Goal: Transaction & Acquisition: Purchase product/service

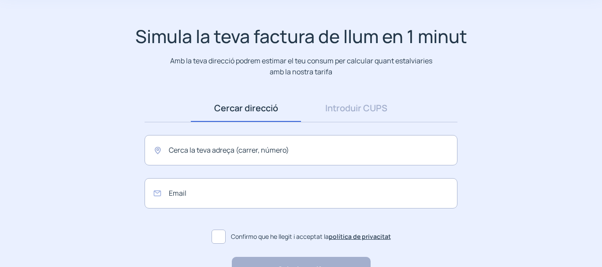
scroll to position [63, 0]
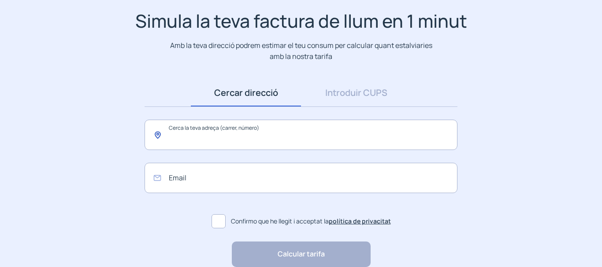
click at [299, 134] on input "text" at bounding box center [300, 135] width 313 height 30
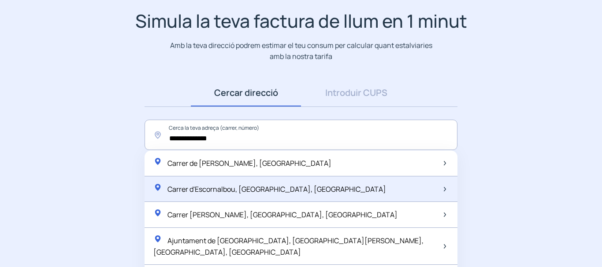
click at [293, 195] on div "Carrer d'Escornalbou, [GEOGRAPHIC_DATA], [GEOGRAPHIC_DATA]" at bounding box center [269, 189] width 233 height 12
type input "**********"
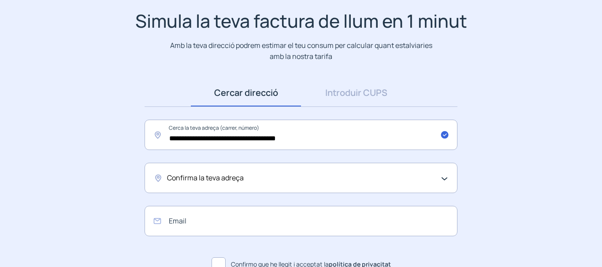
click at [416, 178] on div "Confirma la teva adreça" at bounding box center [298, 178] width 263 height 11
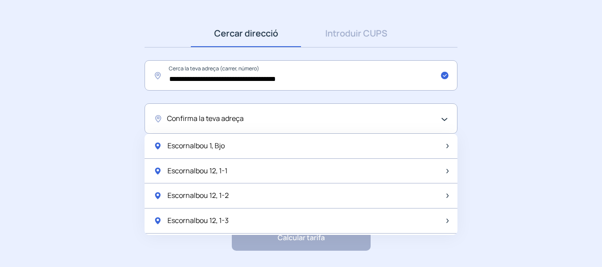
scroll to position [150, 0]
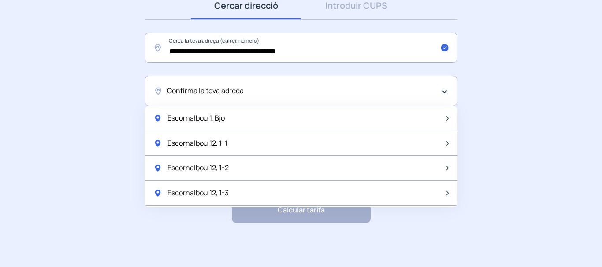
click at [255, 92] on div "Confirma la teva adreça" at bounding box center [298, 90] width 263 height 11
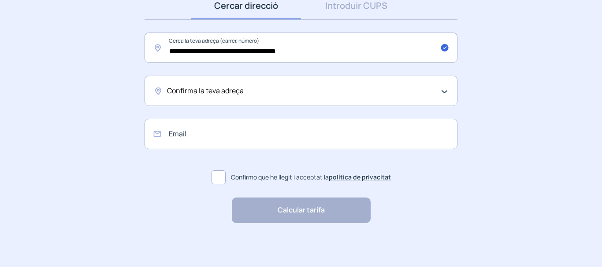
click at [254, 92] on div "Confirma la teva adreça" at bounding box center [298, 90] width 263 height 11
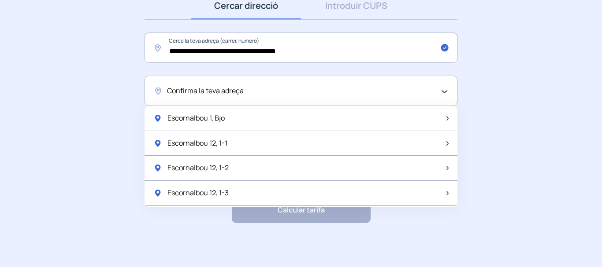
click at [254, 92] on div "Confirma la teva adreça" at bounding box center [298, 90] width 263 height 11
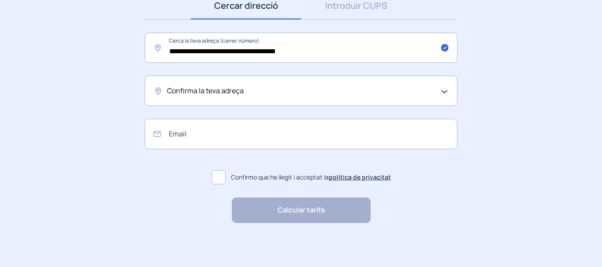
click at [254, 92] on div "Confirma la teva adreça" at bounding box center [298, 90] width 263 height 11
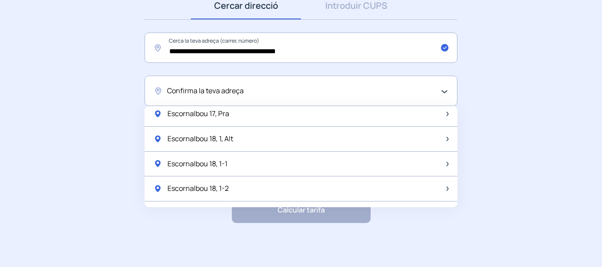
scroll to position [1169, 0]
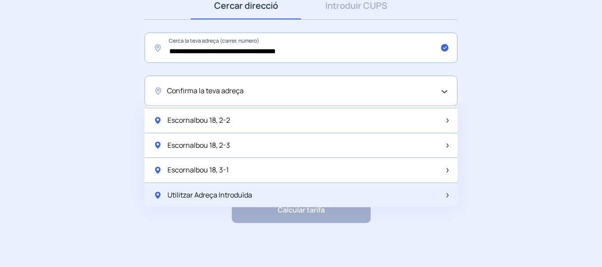
click at [233, 194] on span "Utilitzar Adreça Introduïda" at bounding box center [209, 195] width 85 height 11
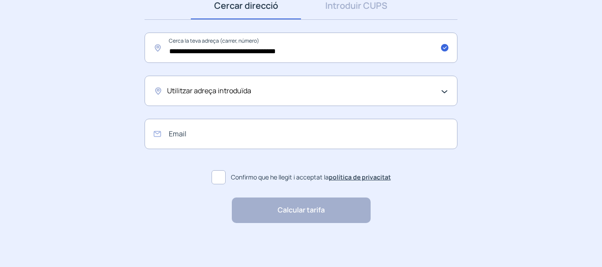
scroll to position [62, 0]
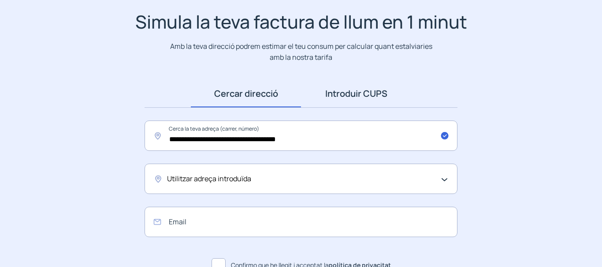
click at [381, 94] on link "Introduir CUPS" at bounding box center [356, 93] width 110 height 27
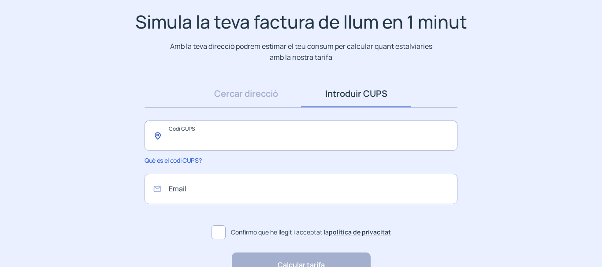
click at [261, 140] on input "text" at bounding box center [300, 136] width 313 height 30
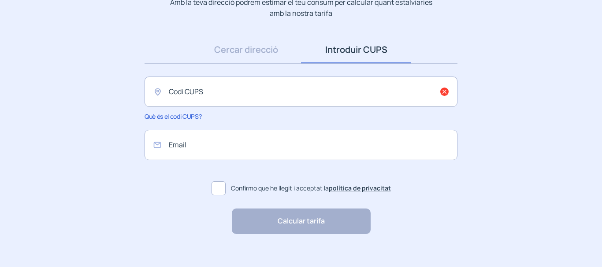
click at [189, 118] on span "Què és el codi CUPS?" at bounding box center [172, 116] width 57 height 8
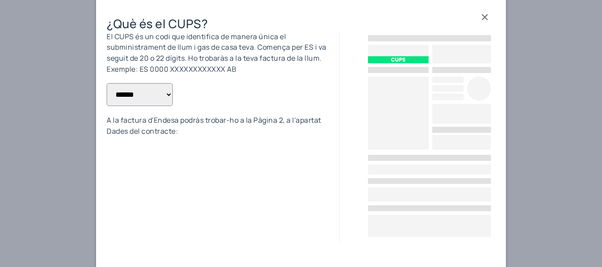
scroll to position [0, 0]
click at [166, 96] on select "**********" at bounding box center [140, 94] width 66 height 23
click at [164, 96] on select "**********" at bounding box center [140, 94] width 66 height 23
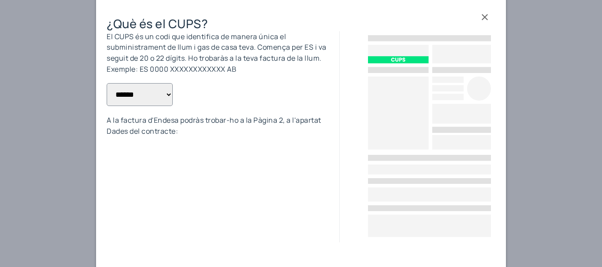
click at [0, 122] on div at bounding box center [301, 133] width 602 height 267
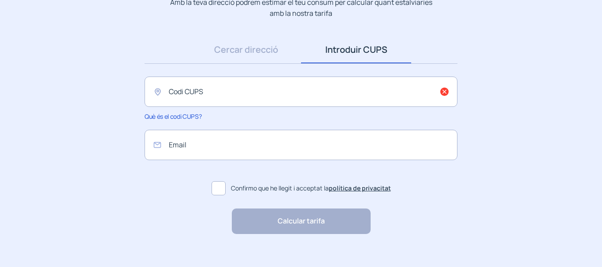
scroll to position [106, 0]
click at [254, 100] on input "text" at bounding box center [300, 92] width 313 height 30
type input "**********"
click at [223, 190] on span at bounding box center [218, 188] width 14 height 14
click at [287, 223] on div "Calcular tarifa "Excel·lent servei i atenció al client" "Respecte pel client i …" at bounding box center [301, 222] width 139 height 26
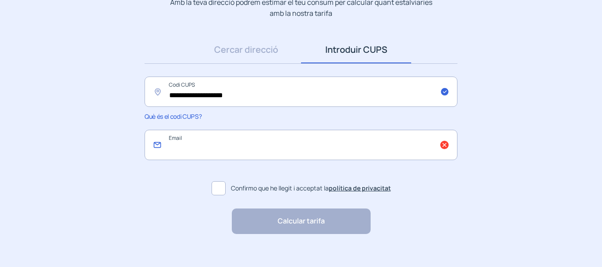
click at [444, 146] on input "email" at bounding box center [300, 145] width 313 height 30
click at [311, 221] on div "Calcular tarifa "Excel·lent servei i atenció al client" "Respecte pel client i …" at bounding box center [301, 222] width 139 height 26
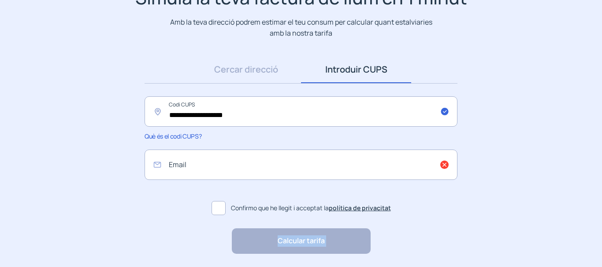
scroll to position [88, 0]
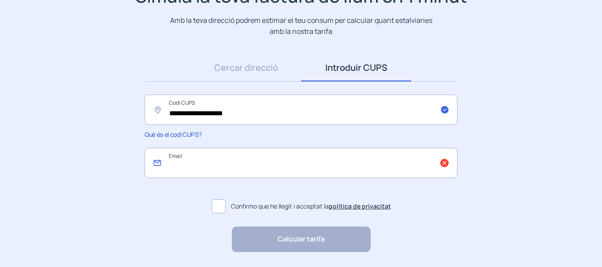
click at [252, 168] on input "email" at bounding box center [300, 163] width 313 height 30
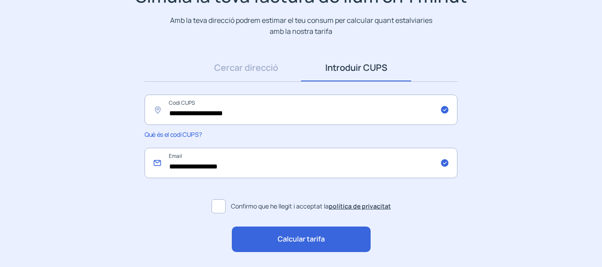
type input "**********"
click at [297, 239] on span "Calcular tarifa" at bounding box center [300, 239] width 47 height 11
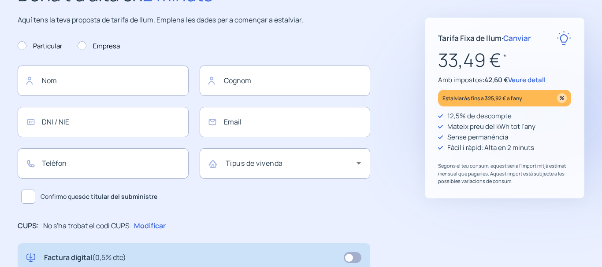
type input "**********"
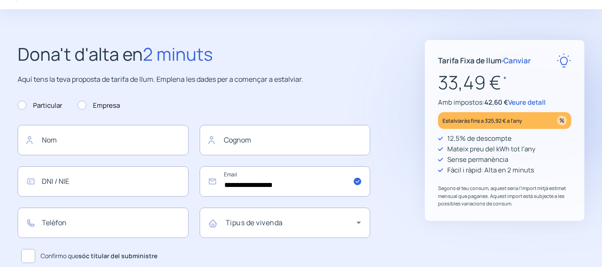
scroll to position [44, 0]
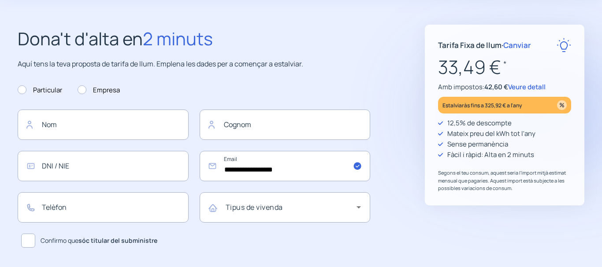
click at [529, 87] on span "Veure detall" at bounding box center [526, 86] width 37 height 9
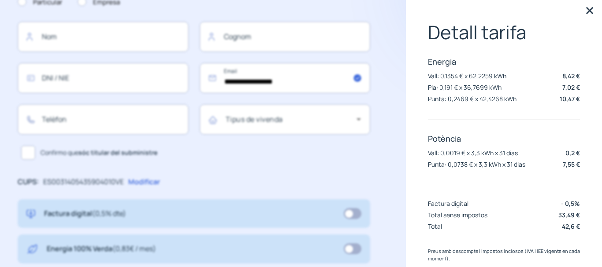
scroll to position [0, 0]
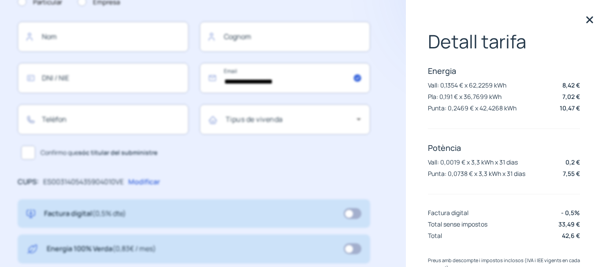
click at [583, 22] on img at bounding box center [589, 19] width 13 height 13
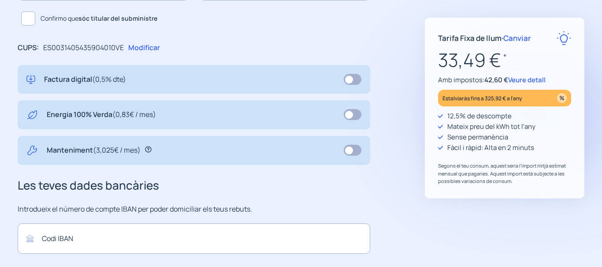
scroll to position [207, 0]
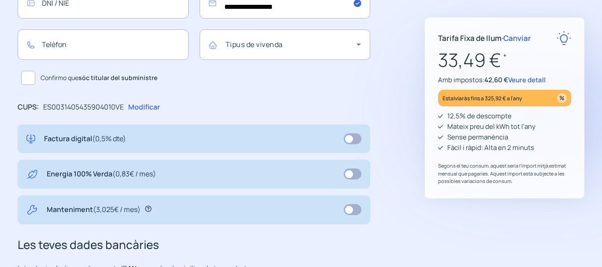
click at [527, 83] on span "Veure detall" at bounding box center [526, 79] width 37 height 9
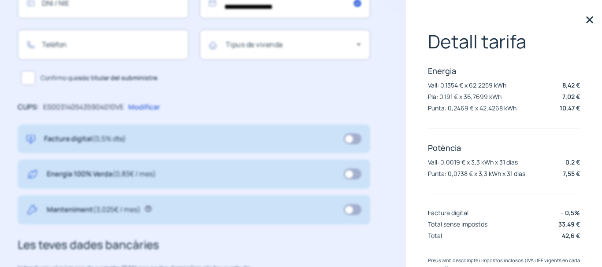
click at [583, 18] on img at bounding box center [589, 19] width 13 height 13
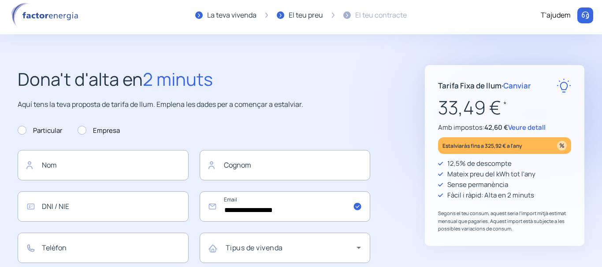
scroll to position [0, 0]
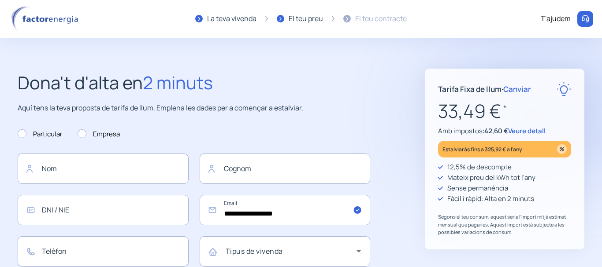
click at [584, 17] on img at bounding box center [584, 19] width 9 height 9
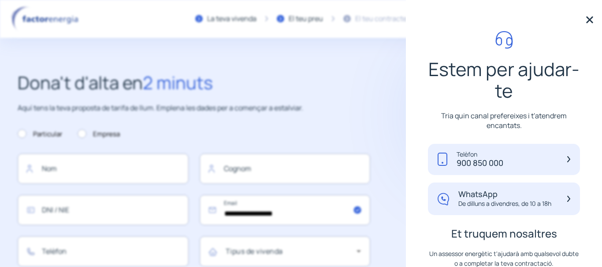
click at [583, 26] on img at bounding box center [589, 19] width 13 height 13
